Goal: Task Accomplishment & Management: Use online tool/utility

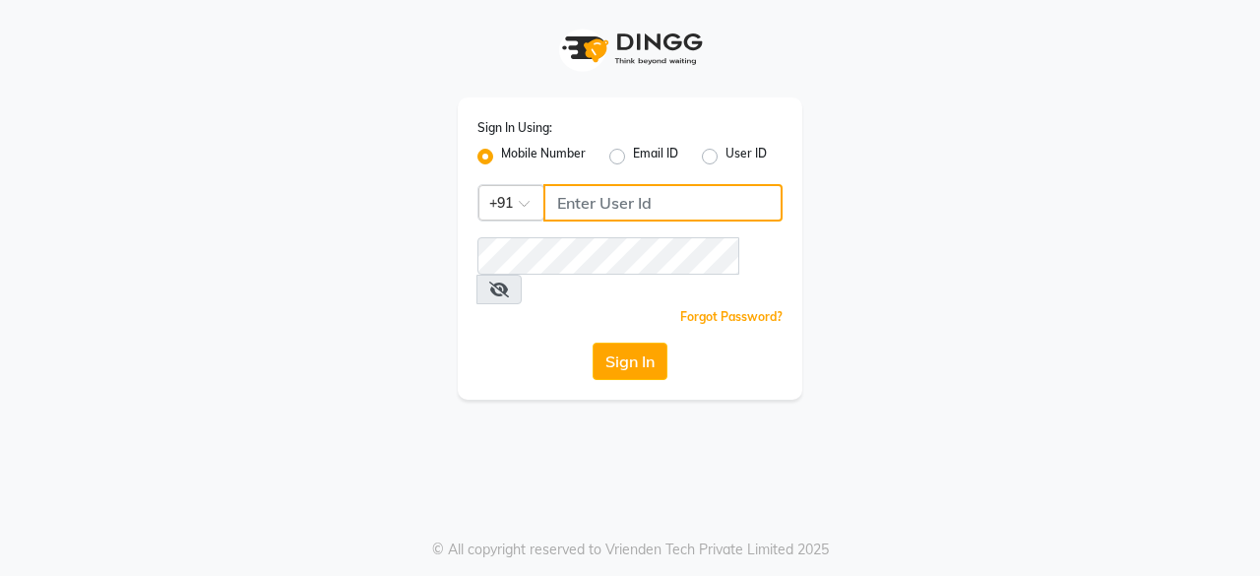
click at [642, 202] on input "Username" at bounding box center [662, 202] width 239 height 37
type input "6366554440"
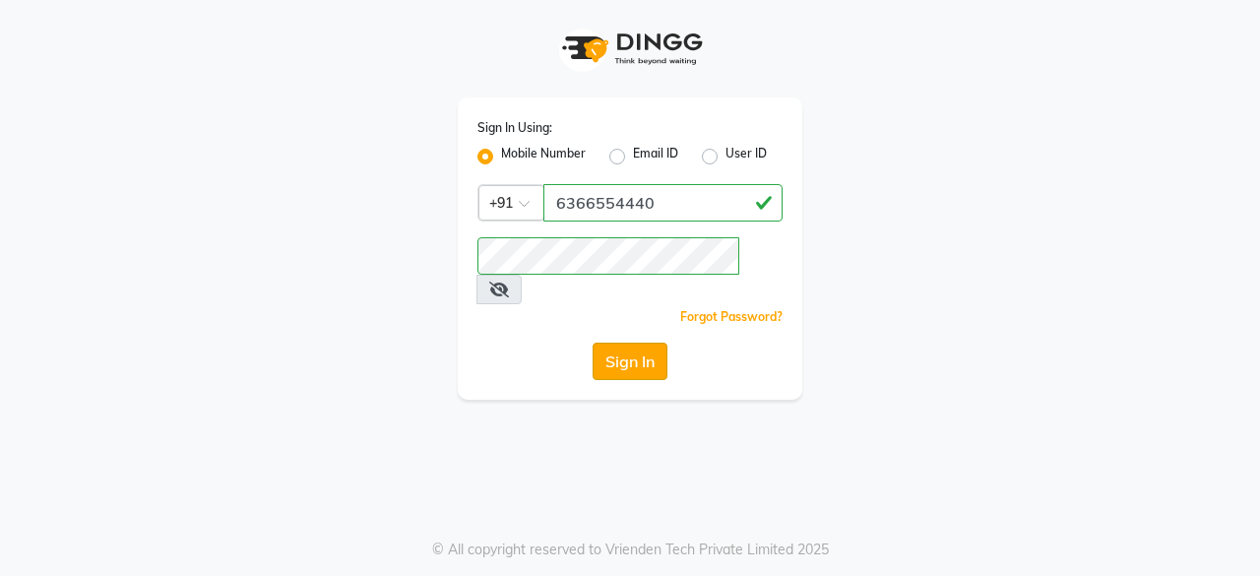
click at [618, 347] on button "Sign In" at bounding box center [629, 360] width 75 height 37
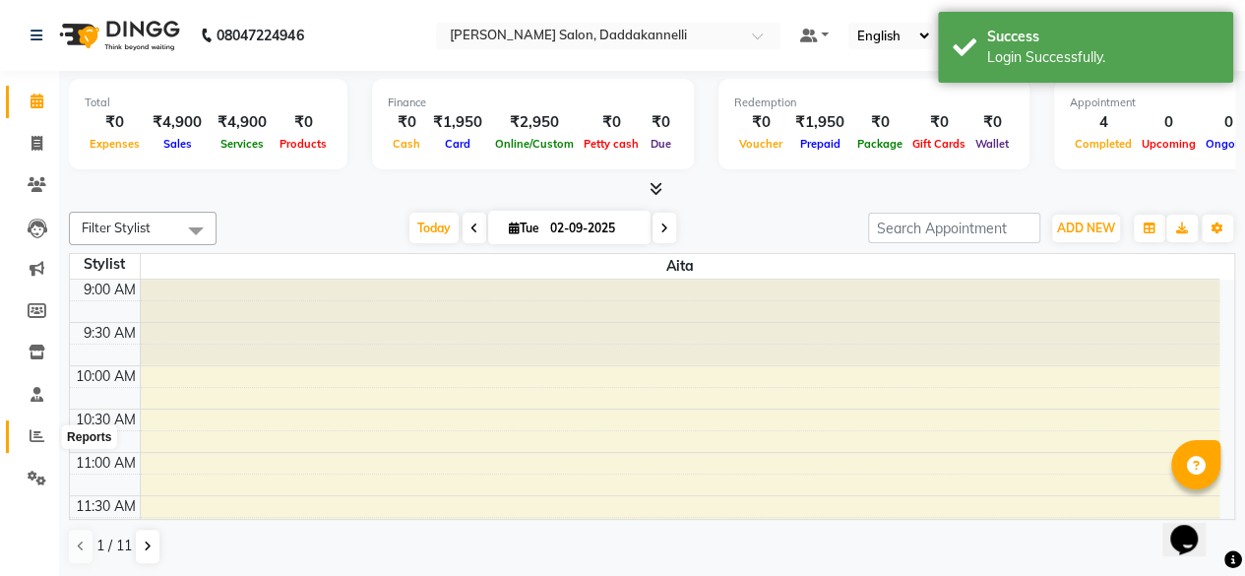
click at [41, 435] on icon at bounding box center [37, 435] width 15 height 15
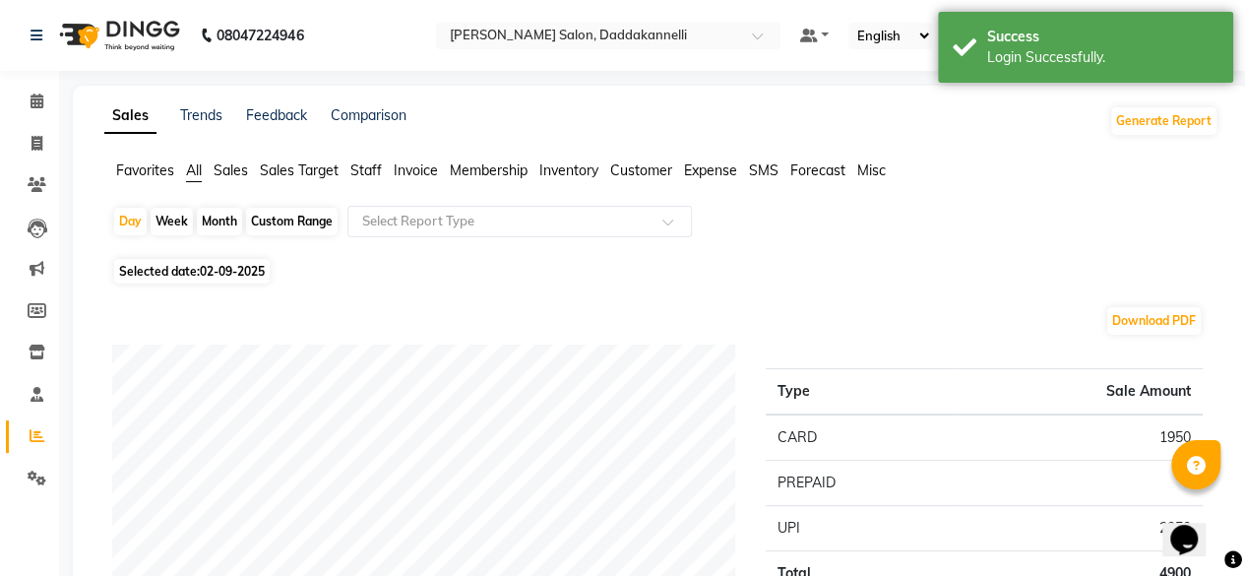
click at [375, 172] on span "Staff" at bounding box center [365, 170] width 31 height 18
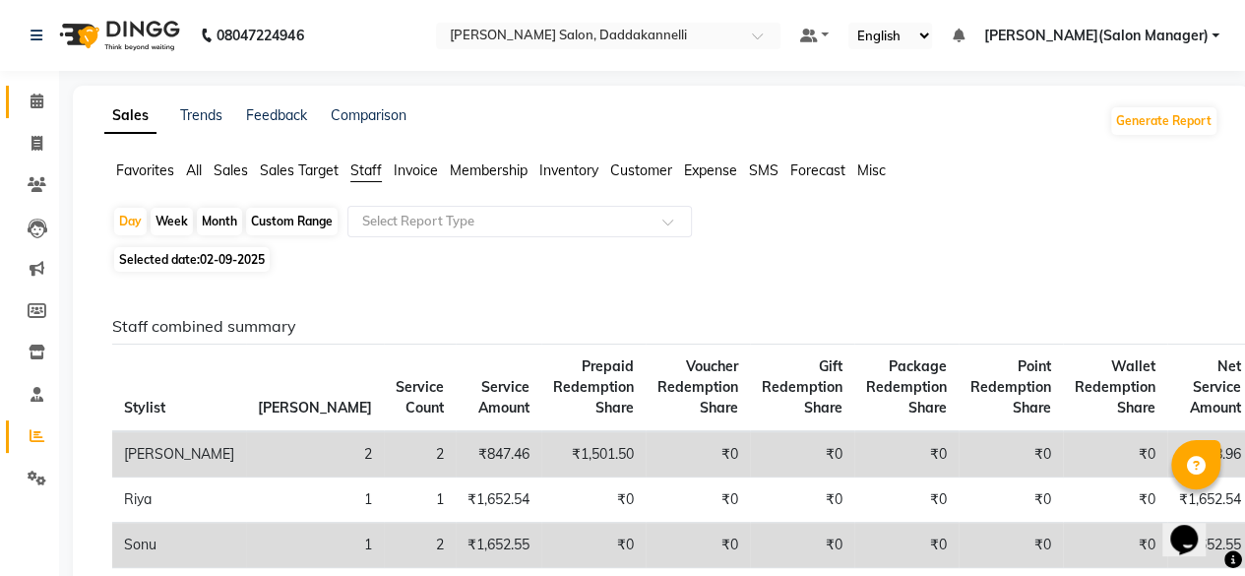
click at [10, 86] on link "Calendar" at bounding box center [29, 102] width 47 height 32
